Goal: Task Accomplishment & Management: Use online tool/utility

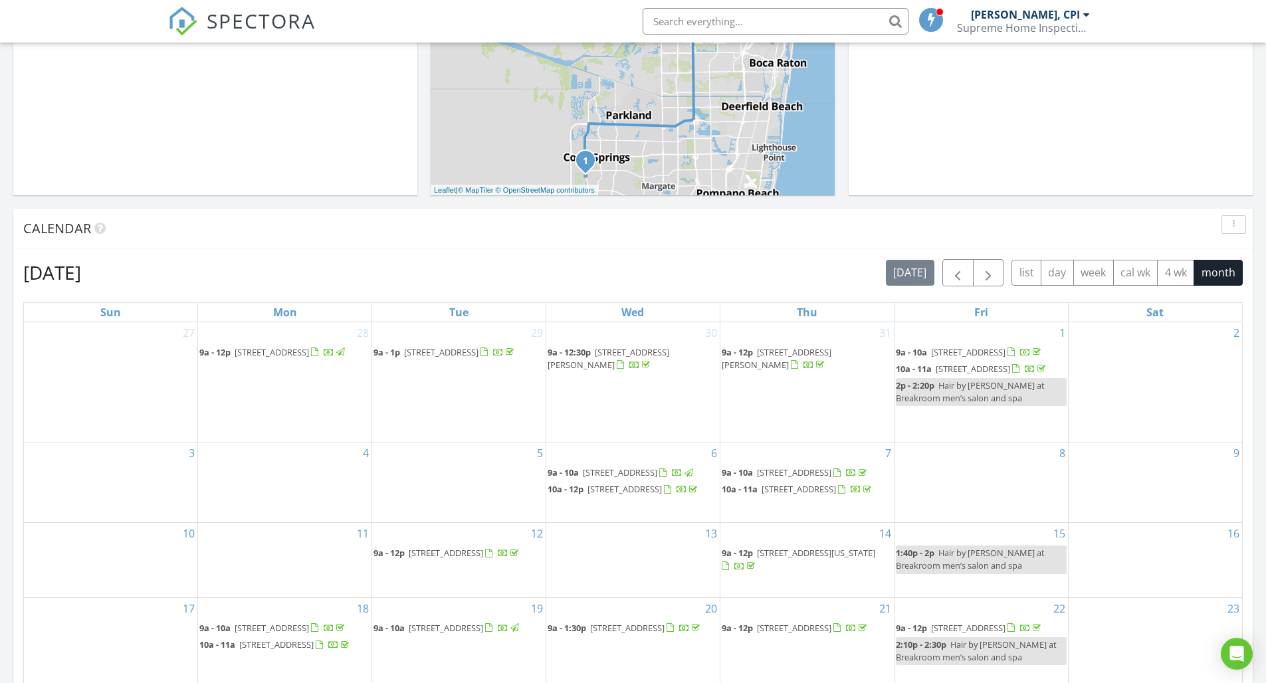
scroll to position [824, 0]
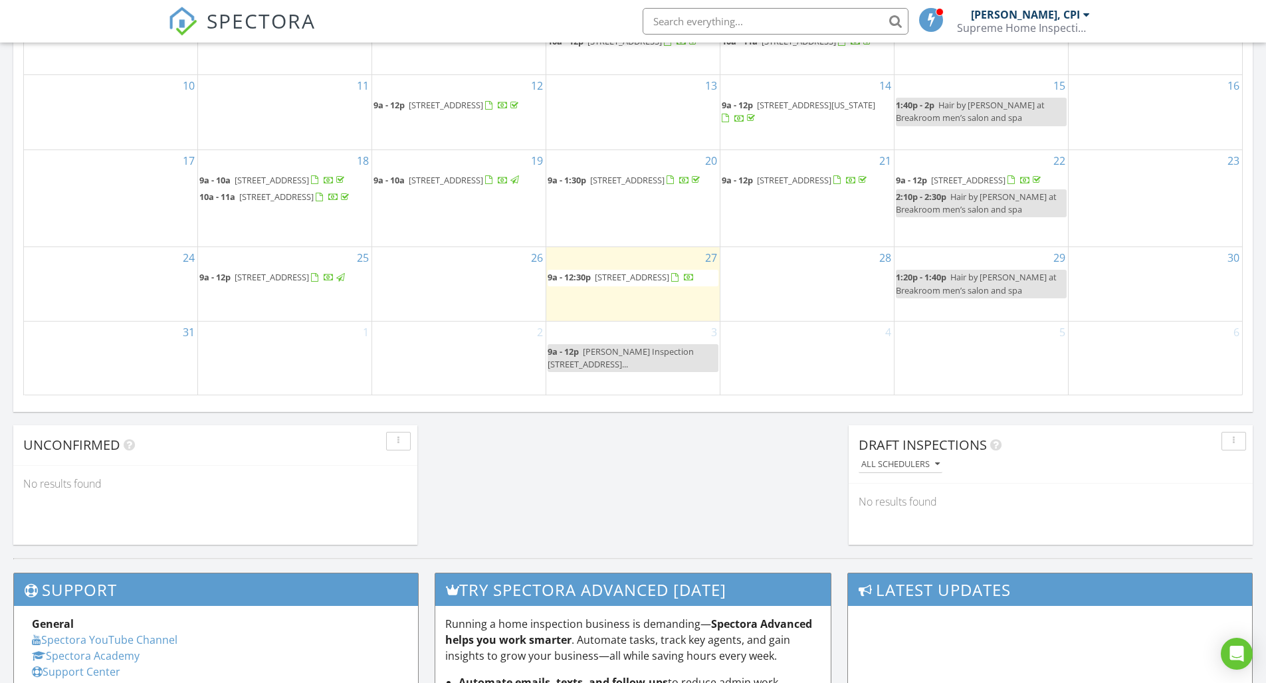
click at [629, 283] on span "11690 NW 19th Dr, Coral Springs 33071" at bounding box center [632, 277] width 74 height 12
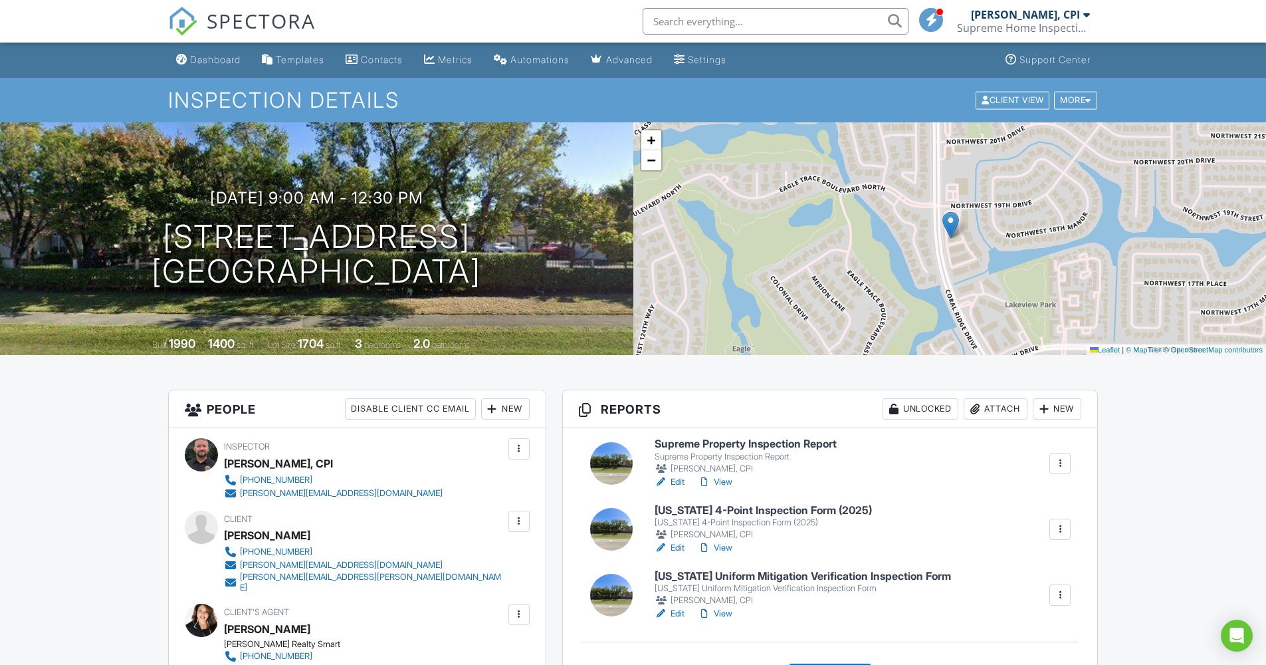
click at [678, 546] on link "Edit" at bounding box center [670, 547] width 30 height 13
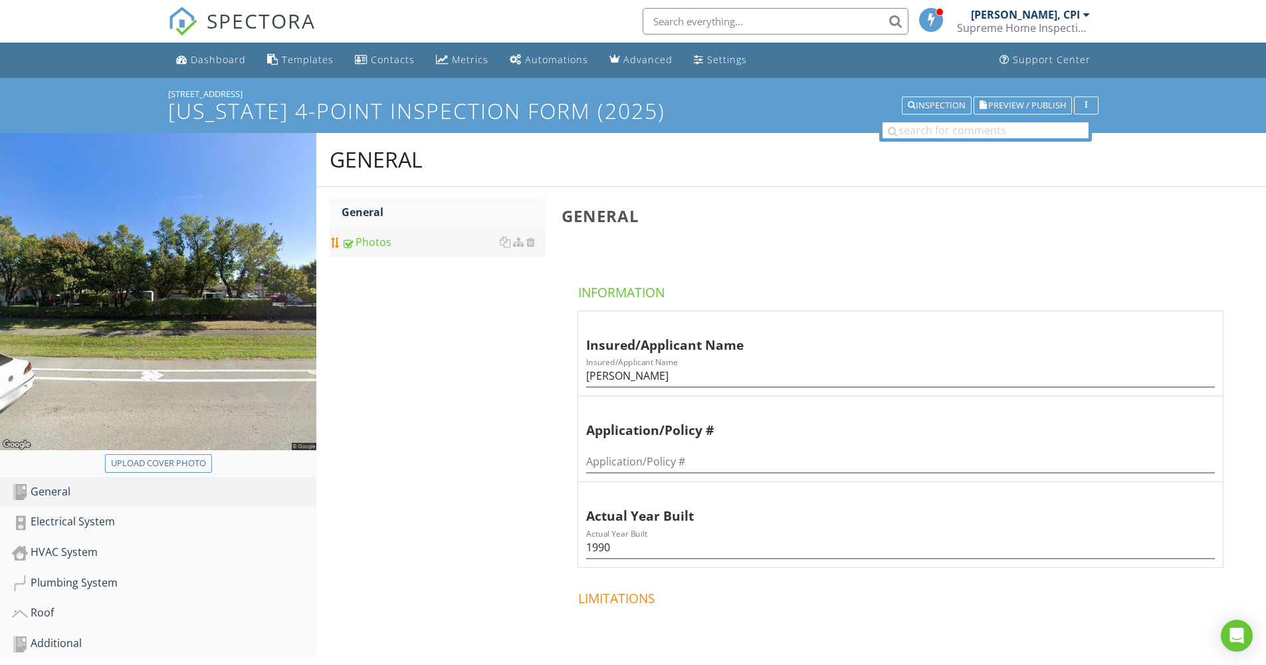
click at [379, 241] on div "Photos" at bounding box center [444, 242] width 204 height 16
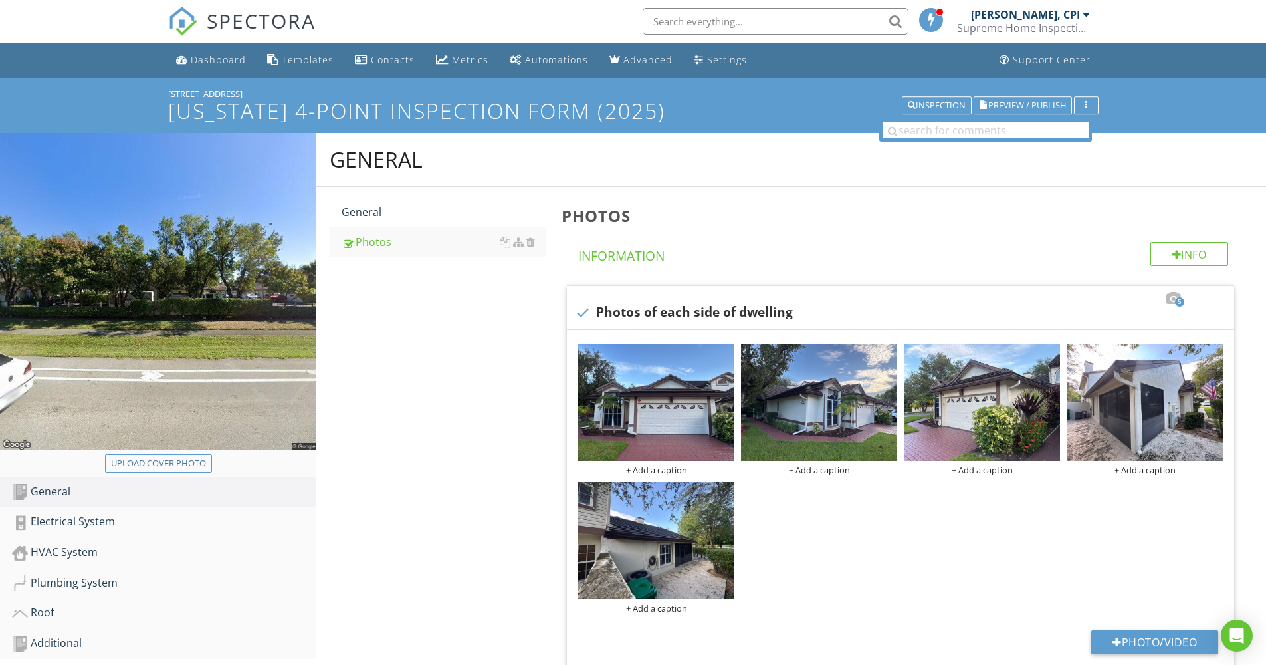
click at [665, 397] on img at bounding box center [656, 402] width 156 height 117
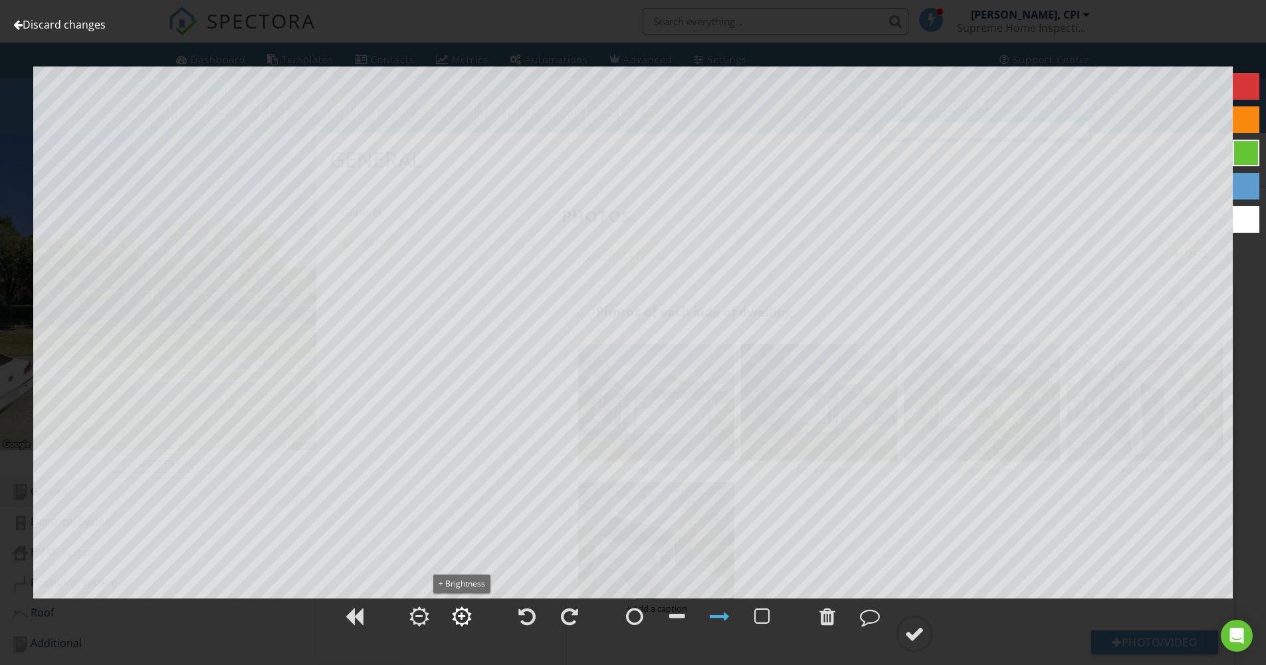
click at [452, 627] on div at bounding box center [461, 615] width 33 height 33
click at [913, 633] on div at bounding box center [915, 633] width 20 height 20
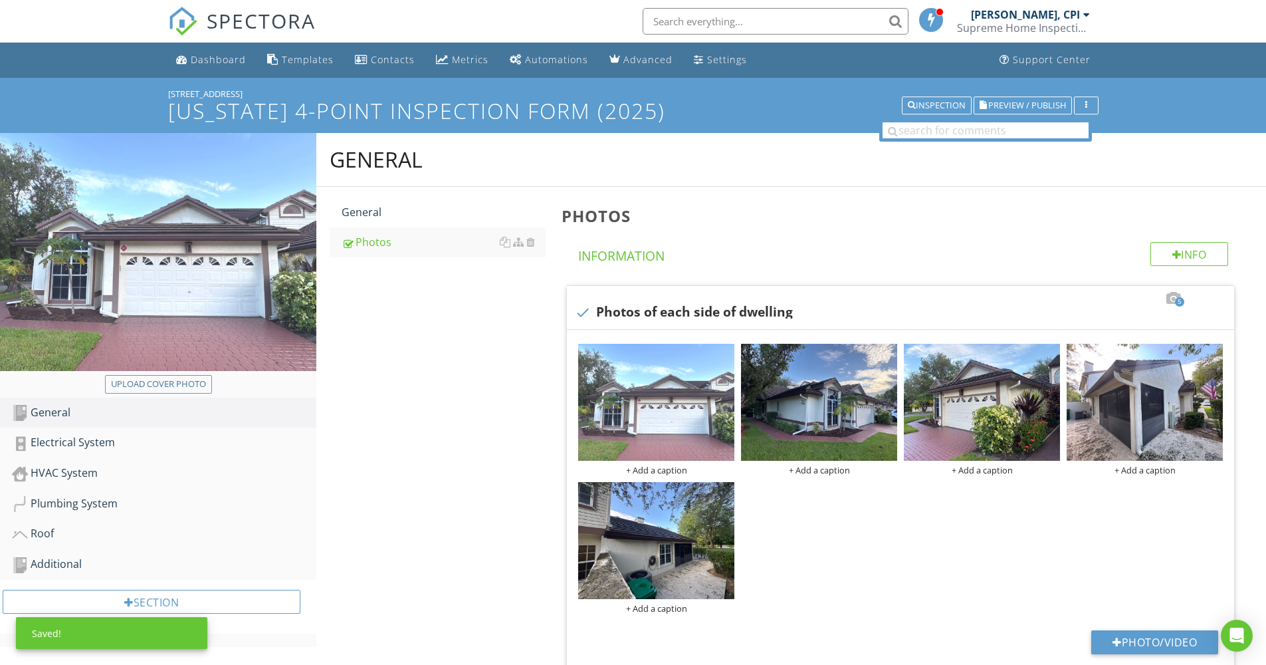
scroll to position [21, 0]
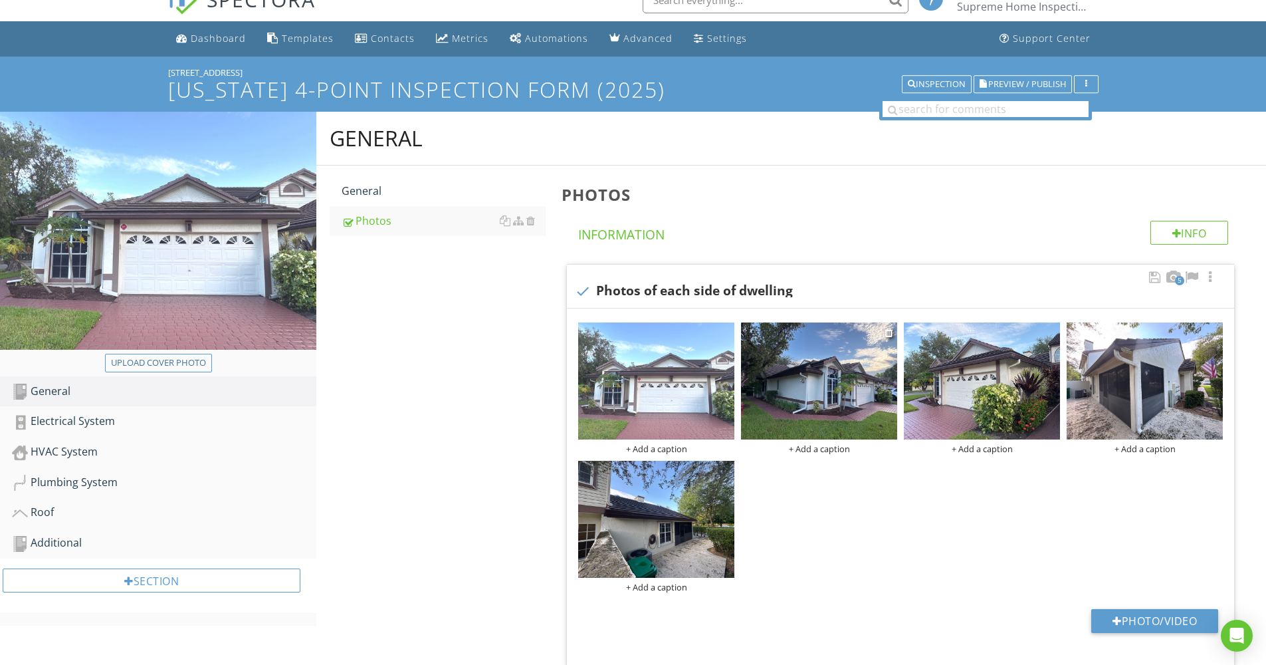
click at [855, 370] on img at bounding box center [819, 380] width 156 height 117
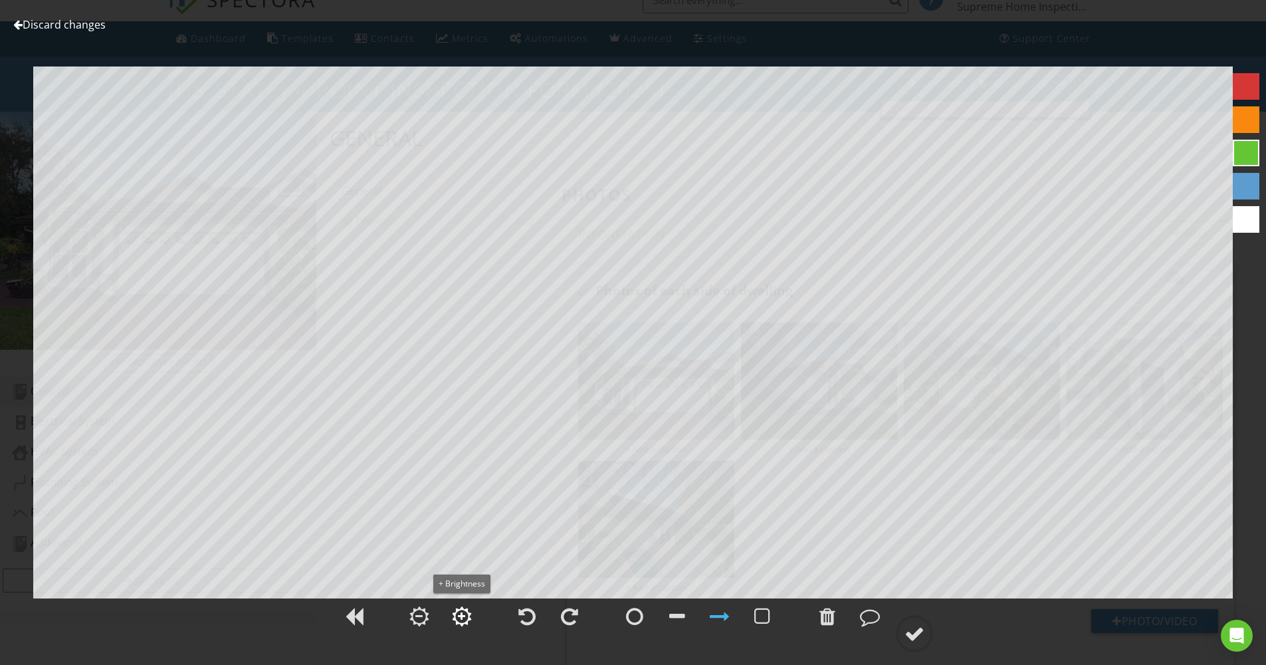
click at [457, 612] on div at bounding box center [462, 616] width 20 height 20
click at [915, 631] on div at bounding box center [915, 633] width 20 height 20
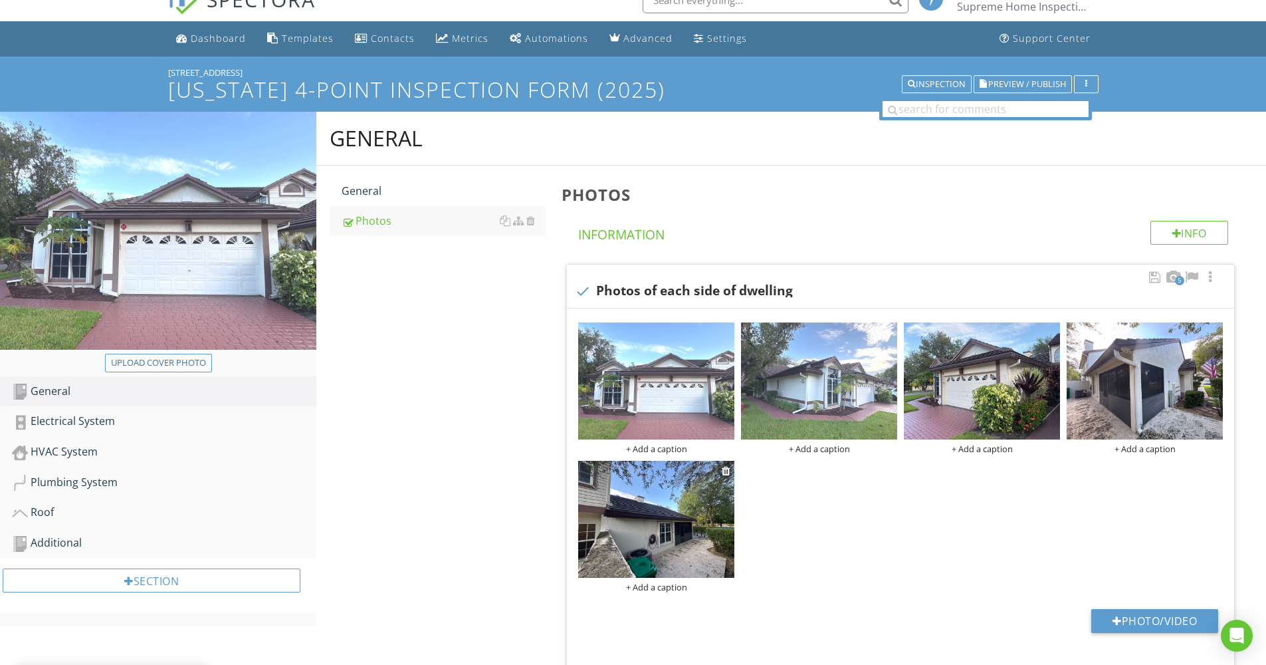
click at [677, 506] on img at bounding box center [656, 519] width 156 height 117
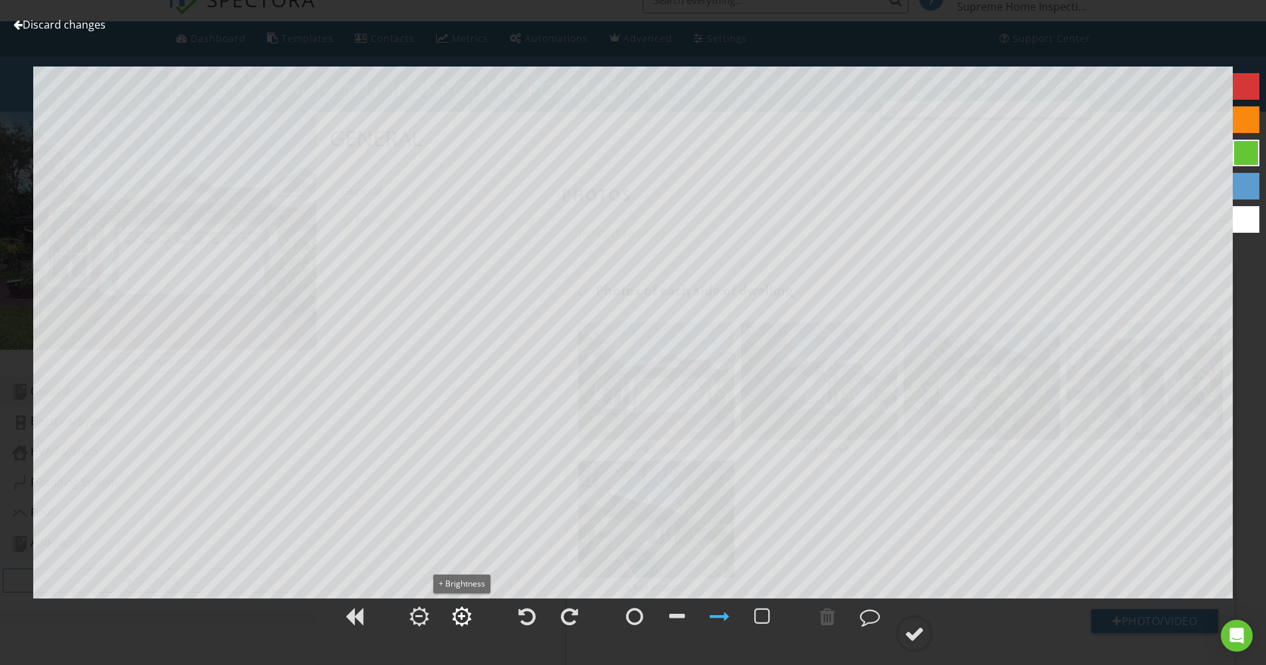
click at [458, 617] on div at bounding box center [461, 615] width 7 height 9
click at [916, 627] on div at bounding box center [915, 633] width 20 height 20
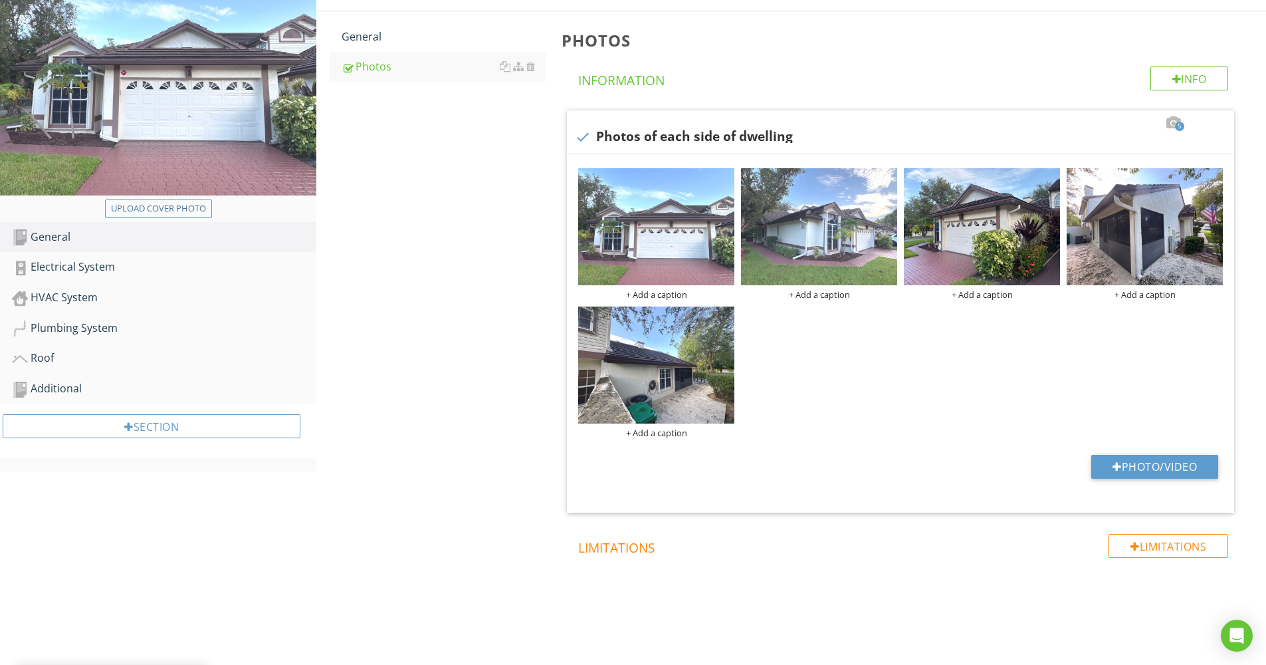
scroll to position [150, 0]
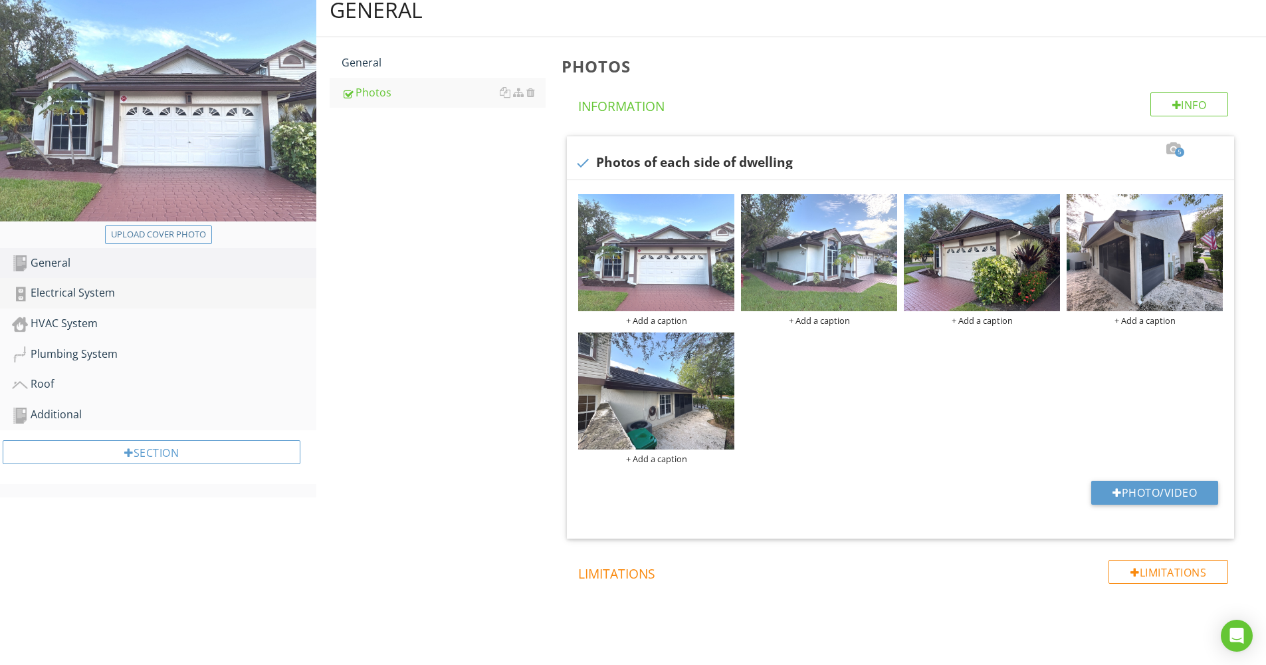
click at [101, 288] on div "Electrical System" at bounding box center [164, 292] width 304 height 17
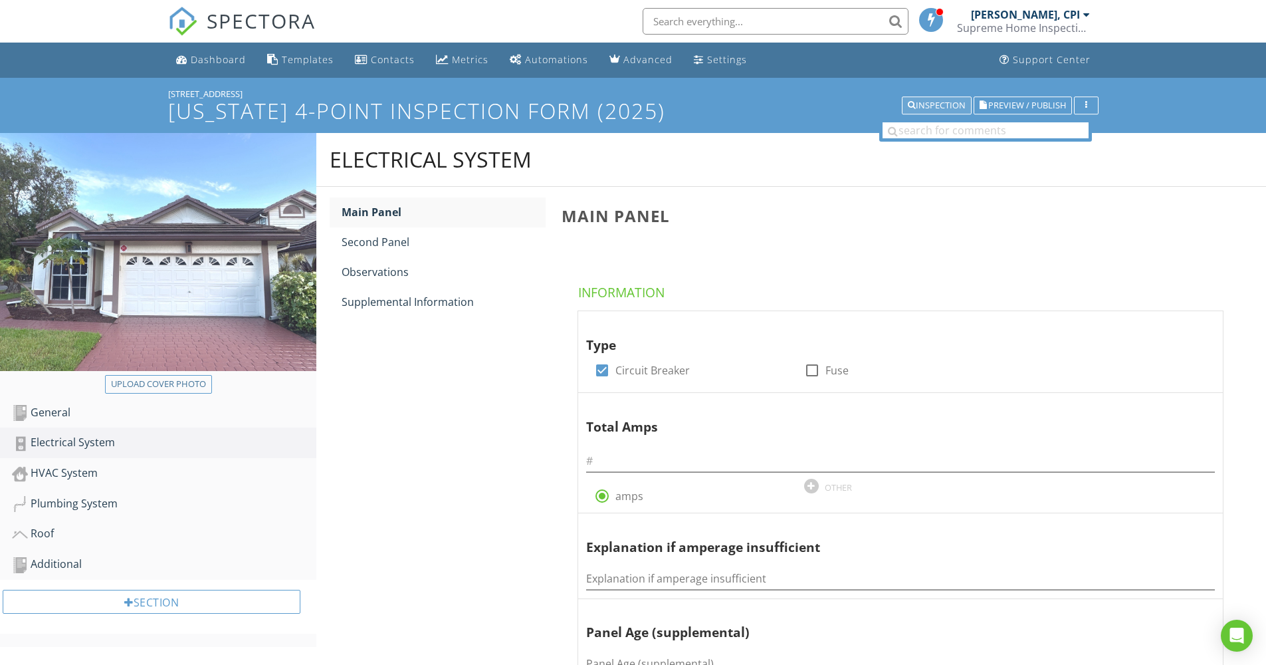
click at [940, 101] on div "Inspection" at bounding box center [937, 105] width 58 height 9
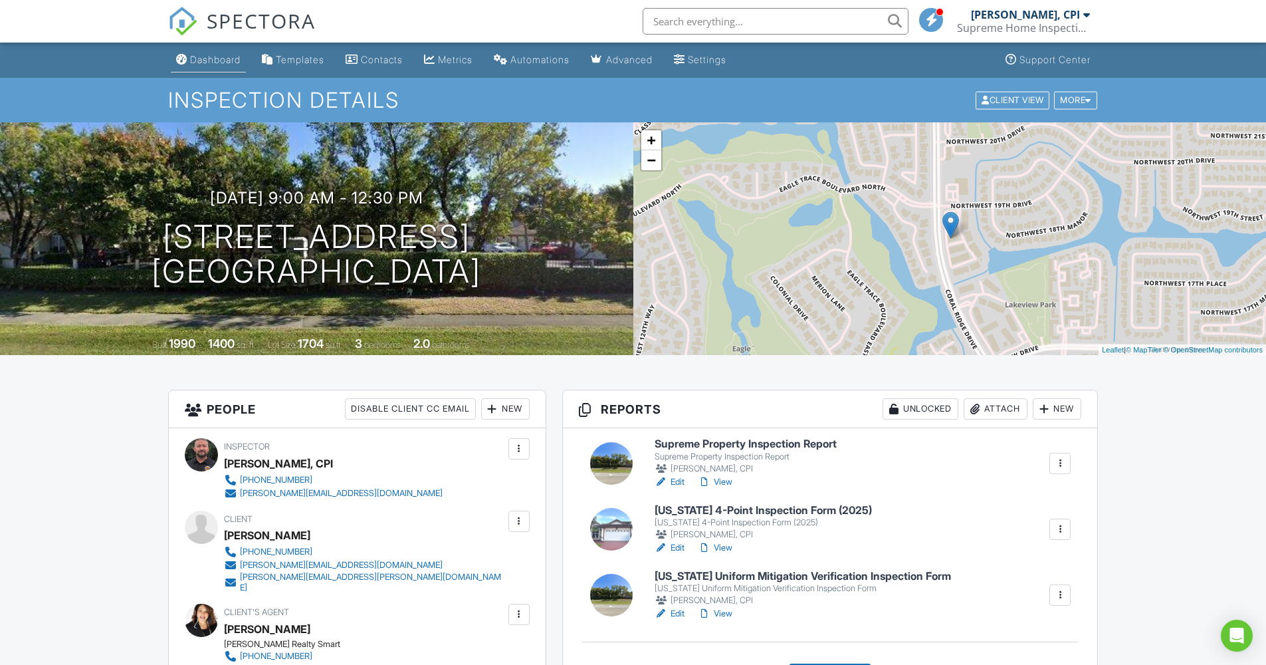
click at [219, 64] on div "Dashboard" at bounding box center [215, 59] width 51 height 11
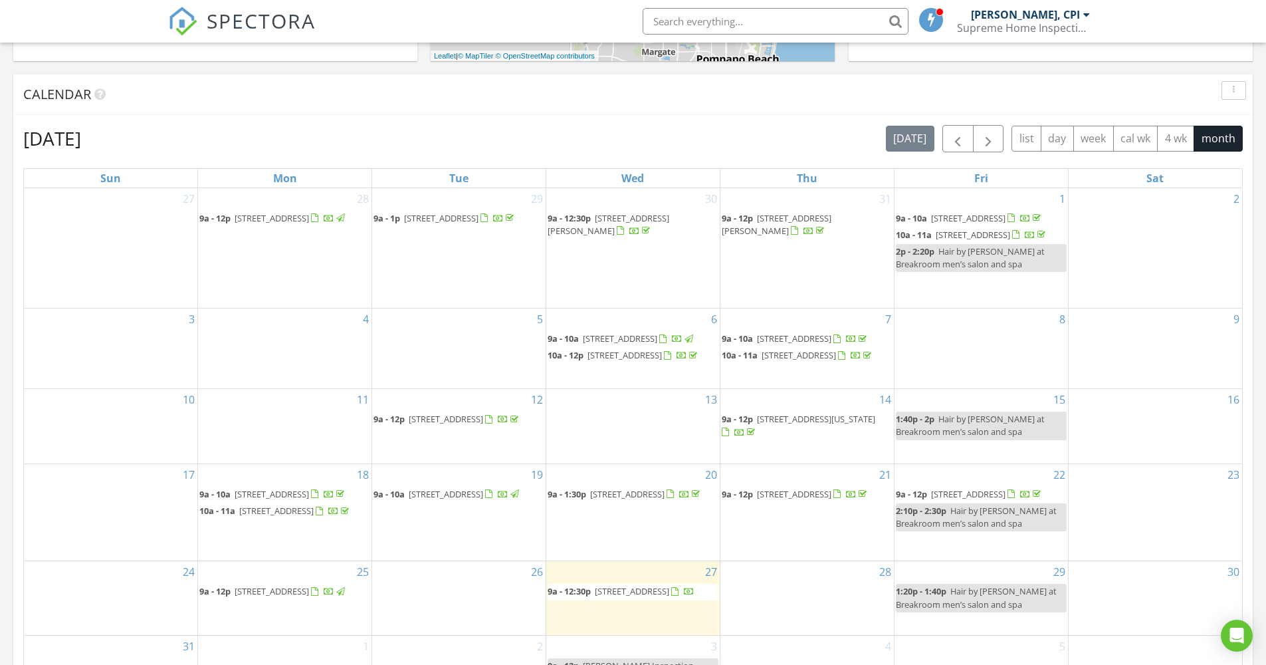
scroll to position [621, 0]
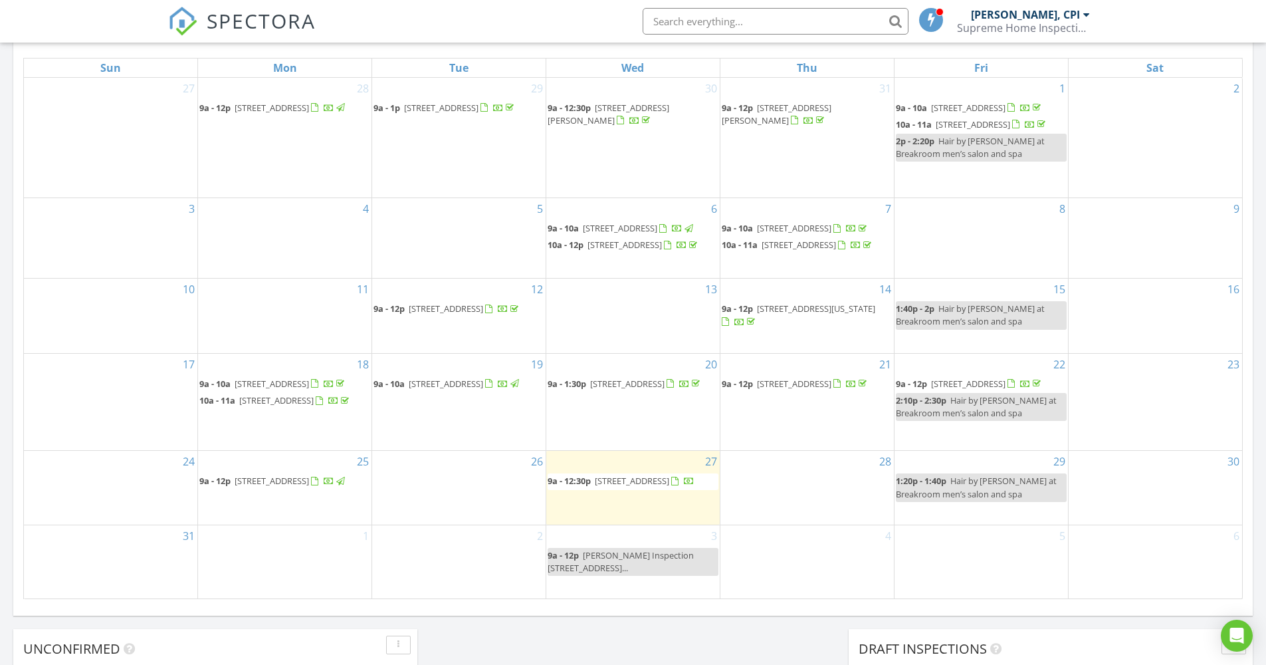
click at [524, 17] on div "SPECTORA [PERSON_NAME], CPI Supreme Home Inspections FL, Inc Role: Inspector Ch…" at bounding box center [633, 21] width 930 height 43
